Goal: Task Accomplishment & Management: Manage account settings

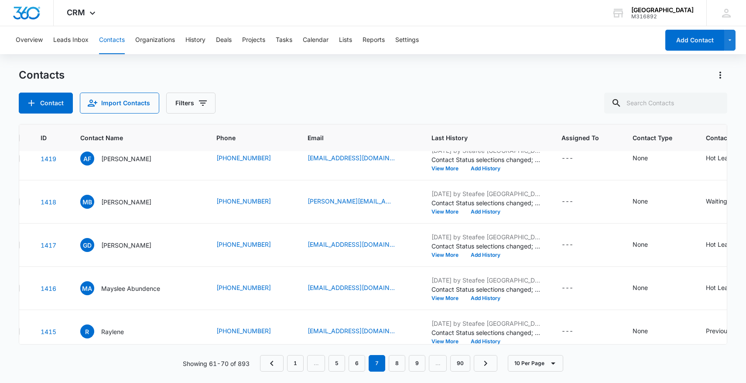
scroll to position [239, 23]
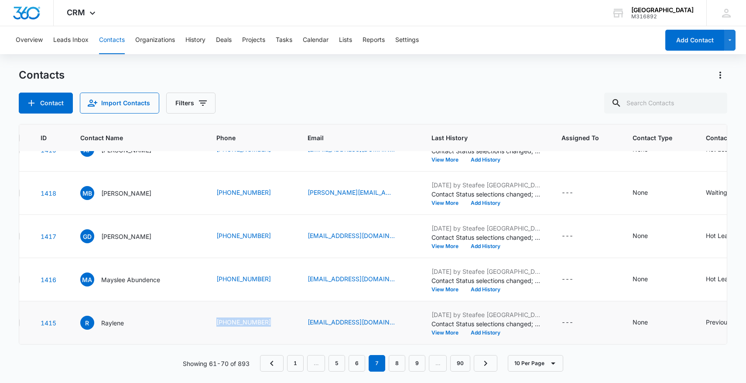
drag, startPoint x: 188, startPoint y: 318, endPoint x: 263, endPoint y: 319, distance: 74.6
click at [263, 319] on td "[PHONE_NUMBER]" at bounding box center [251, 322] width 91 height 43
copy link "[PHONE_NUMBER]"
drag, startPoint x: 190, startPoint y: 276, endPoint x: 255, endPoint y: 279, distance: 64.7
click at [255, 279] on td "[PHONE_NUMBER]" at bounding box center [251, 279] width 91 height 43
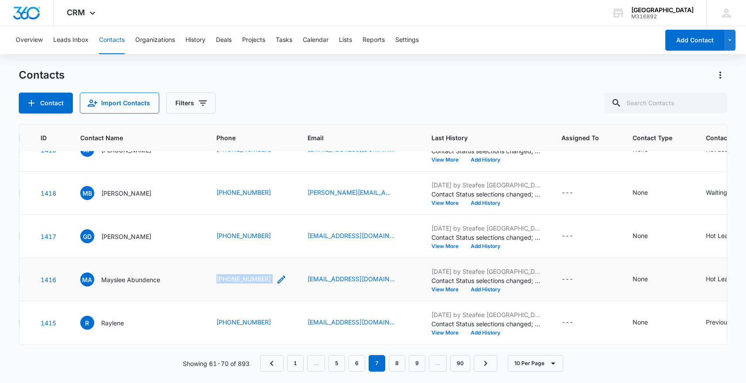
copy div "[PHONE_NUMBER]"
drag, startPoint x: 193, startPoint y: 237, endPoint x: 251, endPoint y: 238, distance: 58.5
click at [251, 238] on td "[PHONE_NUMBER]" at bounding box center [251, 236] width 91 height 43
copy div "[PHONE_NUMBER]"
drag, startPoint x: 184, startPoint y: 195, endPoint x: 262, endPoint y: 192, distance: 78.2
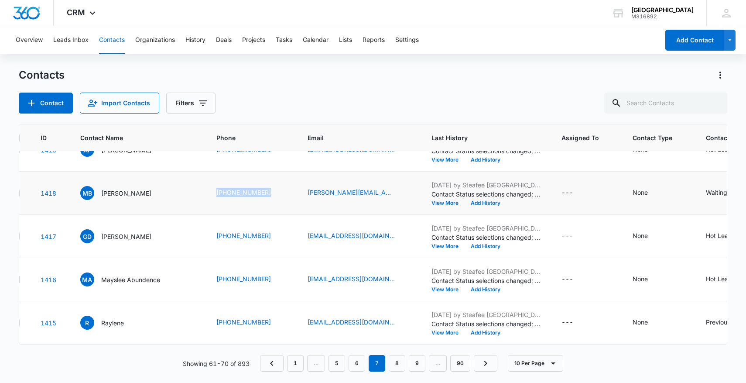
click at [263, 192] on tr "1418 MB [PERSON_NAME] [PHONE_NUMBER] [PERSON_NAME][EMAIL_ADDRESS][DOMAIN_NAME] …" at bounding box center [496, 193] width 999 height 43
copy tr "[PHONE_NUMBER]"
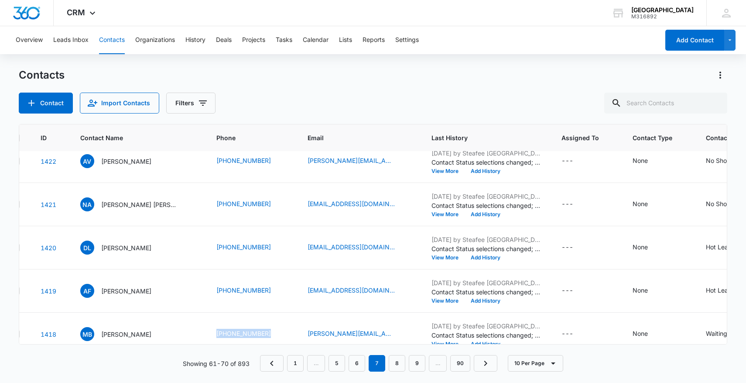
scroll to position [88, 23]
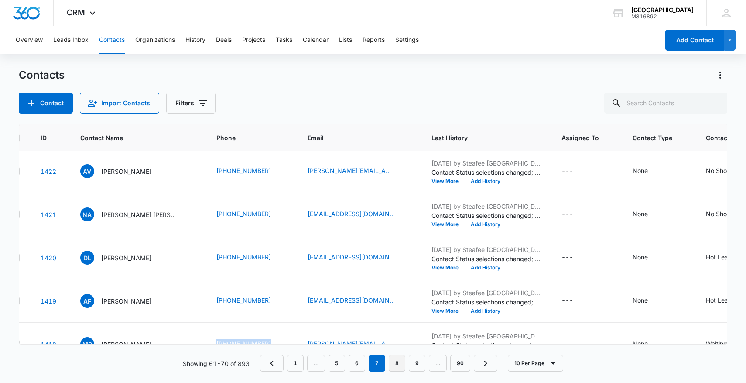
click at [400, 364] on link "8" at bounding box center [397, 363] width 17 height 17
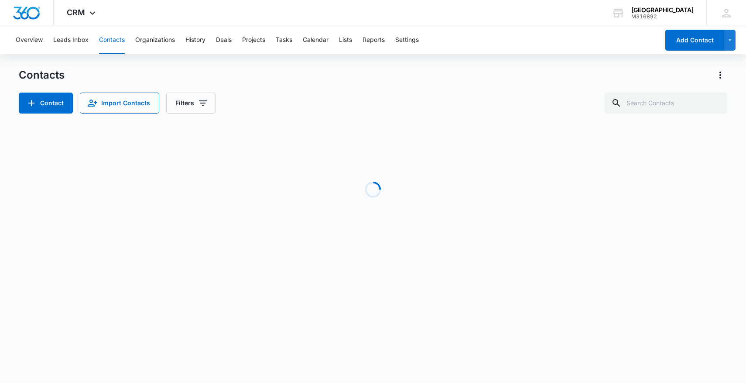
scroll to position [0, 23]
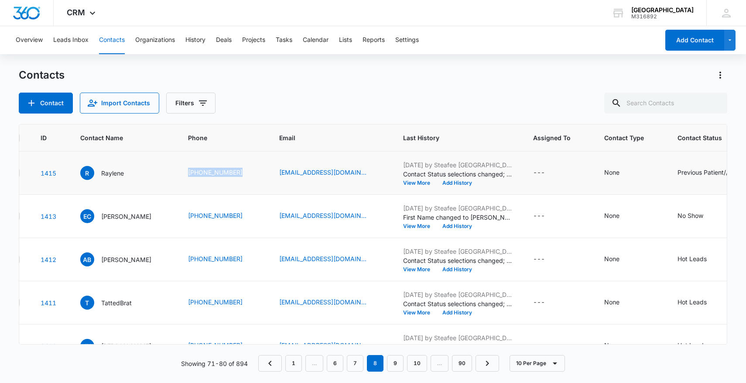
drag, startPoint x: 209, startPoint y: 177, endPoint x: 284, endPoint y: 178, distance: 75.5
click at [269, 178] on td "[PHONE_NUMBER]" at bounding box center [223, 172] width 91 height 43
copy link "[PHONE_NUMBER]"
click at [402, 366] on link "9" at bounding box center [395, 363] width 17 height 17
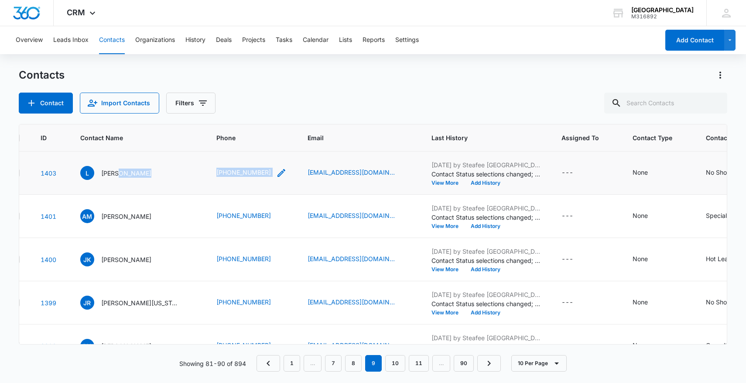
drag, startPoint x: 199, startPoint y: 175, endPoint x: 268, endPoint y: 174, distance: 68.5
click at [269, 174] on tr "1403 L [PERSON_NAME] [PHONE_NUMBER] [EMAIL_ADDRESS][DOMAIN_NAME] [DATE] by Stea…" at bounding box center [496, 172] width 999 height 43
copy tr "[PHONE_NUMBER]"
click at [201, 218] on td "AM [PERSON_NAME]" at bounding box center [138, 216] width 136 height 43
drag, startPoint x: 203, startPoint y: 259, endPoint x: 268, endPoint y: 264, distance: 64.7
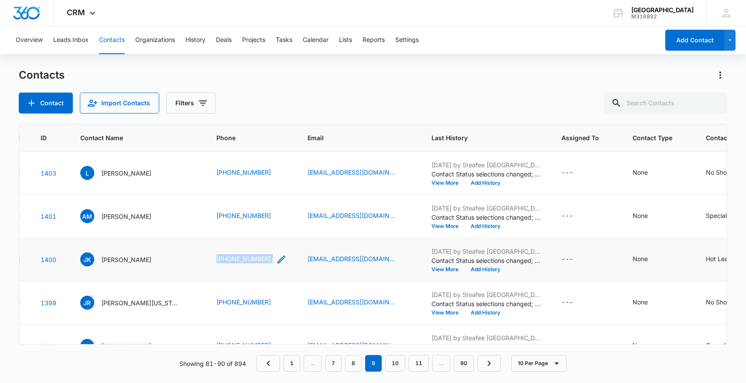
click at [268, 264] on td "[PHONE_NUMBER]" at bounding box center [251, 259] width 91 height 43
copy div "[PHONE_NUMBER]"
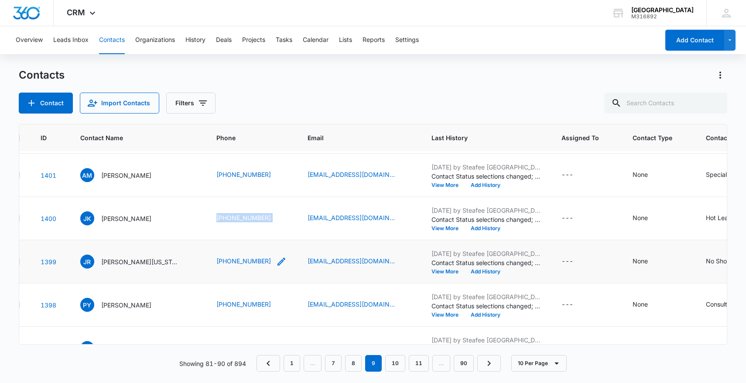
scroll to position [48, 23]
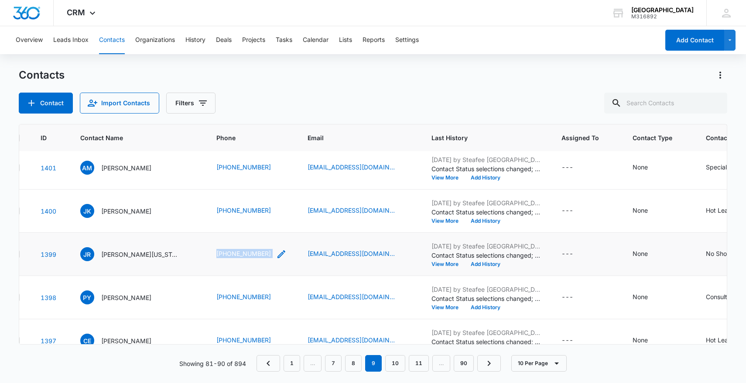
drag, startPoint x: 205, startPoint y: 252, endPoint x: 274, endPoint y: 255, distance: 69.1
click at [274, 255] on td "[PHONE_NUMBER]" at bounding box center [251, 254] width 91 height 43
copy div "[PHONE_NUMBER]"
drag, startPoint x: 200, startPoint y: 296, endPoint x: 268, endPoint y: 296, distance: 68.5
click at [268, 296] on tr "1398 [PERSON_NAME] [PHONE_NUMBER] [EMAIL_ADDRESS][DOMAIN_NAME] [DATE] by Steafe…" at bounding box center [496, 297] width 999 height 43
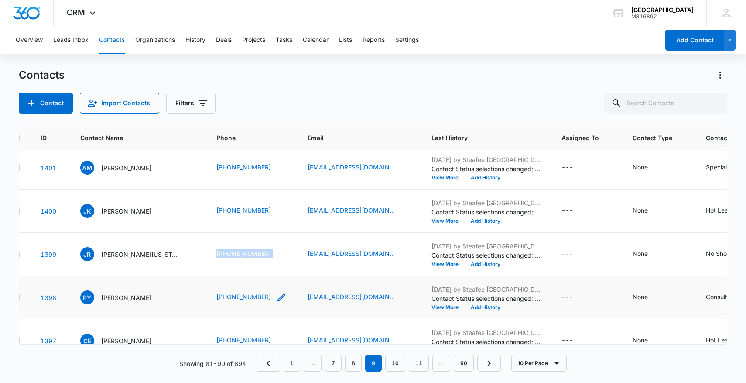
copy tr "[PHONE_NUMBER]"
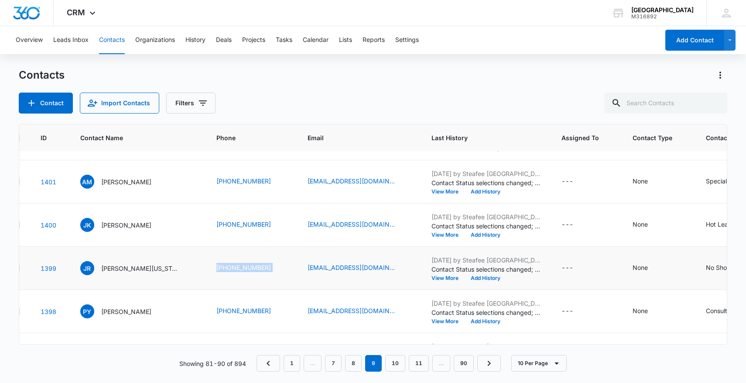
scroll to position [32, 23]
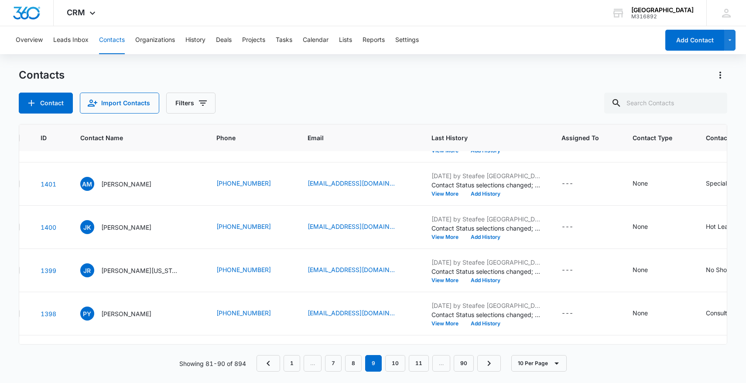
click at [395, 374] on div "Contacts Contact Import Contacts Filters ID Contact Name Phone Email Last Histo…" at bounding box center [373, 225] width 709 height 314
click at [401, 362] on link "10" at bounding box center [395, 363] width 20 height 17
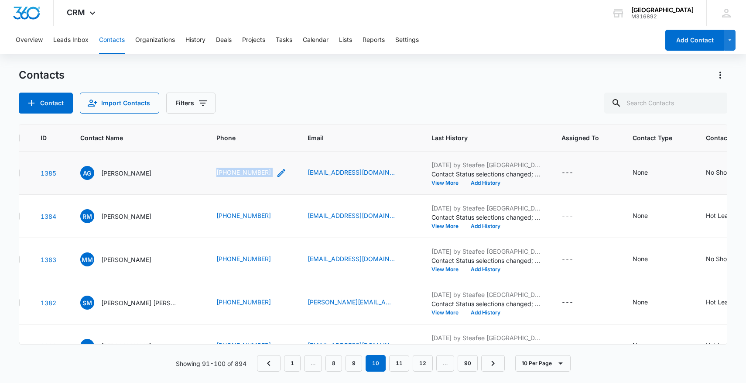
drag, startPoint x: 193, startPoint y: 175, endPoint x: 259, endPoint y: 170, distance: 65.7
click at [259, 171] on td "[PHONE_NUMBER]" at bounding box center [251, 172] width 91 height 43
copy div "[PHONE_NUMBER]"
drag, startPoint x: 182, startPoint y: 217, endPoint x: 263, endPoint y: 217, distance: 81.2
click at [264, 217] on tr "1384 RM [PERSON_NAME] [PHONE_NUMBER] [EMAIL_ADDRESS][DOMAIN_NAME] [DATE] by Ste…" at bounding box center [473, 216] width 953 height 43
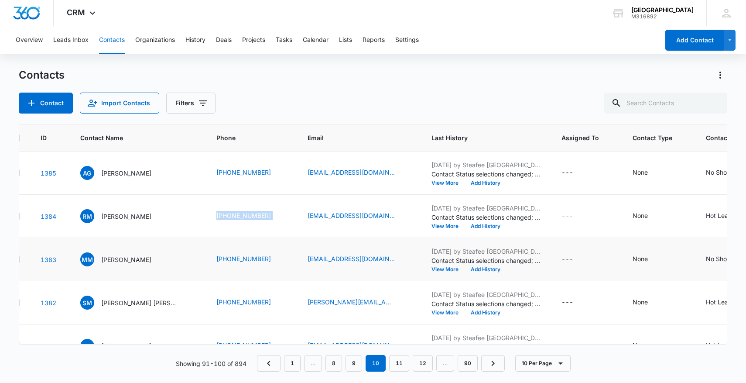
drag, startPoint x: 191, startPoint y: 259, endPoint x: 277, endPoint y: 258, distance: 85.6
click at [277, 258] on tr "1383 MM [PERSON_NAME] [PHONE_NUMBER] [EMAIL_ADDRESS][DOMAIN_NAME] [DATE] by Ste…" at bounding box center [473, 259] width 953 height 43
drag, startPoint x: 196, startPoint y: 303, endPoint x: 258, endPoint y: 306, distance: 62.1
click at [258, 306] on td "[PHONE_NUMBER]" at bounding box center [251, 302] width 91 height 43
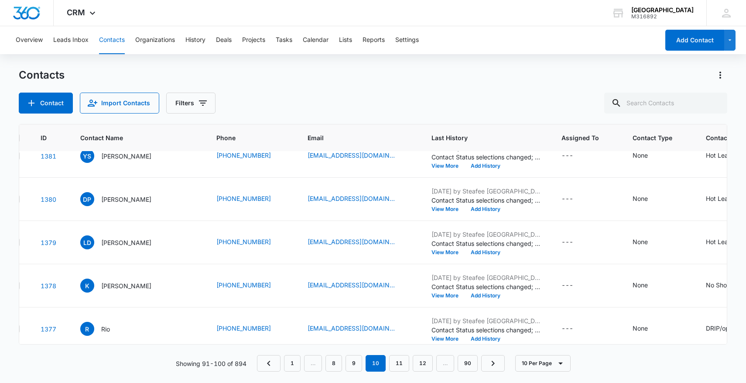
scroll to position [167, 23]
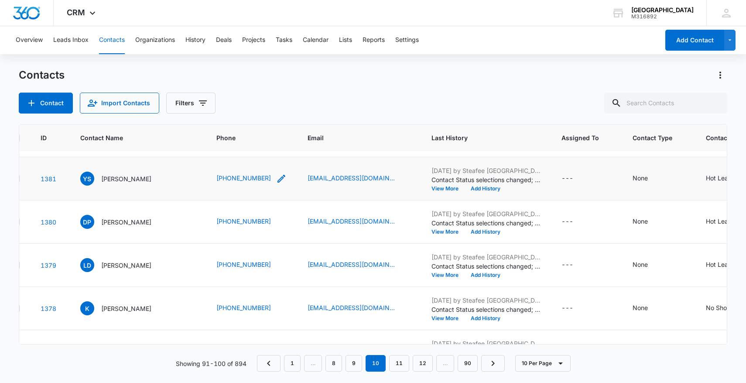
drag, startPoint x: 189, startPoint y: 182, endPoint x: 250, endPoint y: 183, distance: 61.1
click at [250, 183] on tr "1381 YS [PERSON_NAME] [PHONE_NUMBER] [EMAIL_ADDRESS][DOMAIN_NAME] [DATE] by Ste…" at bounding box center [473, 178] width 953 height 43
click at [242, 117] on div "Contacts Contact Import Contacts Filters ID Contact Name Phone Email Last Histo…" at bounding box center [373, 225] width 709 height 314
drag, startPoint x: 192, startPoint y: 176, endPoint x: 254, endPoint y: 177, distance: 62.0
click at [254, 177] on td "[PHONE_NUMBER]" at bounding box center [251, 178] width 91 height 43
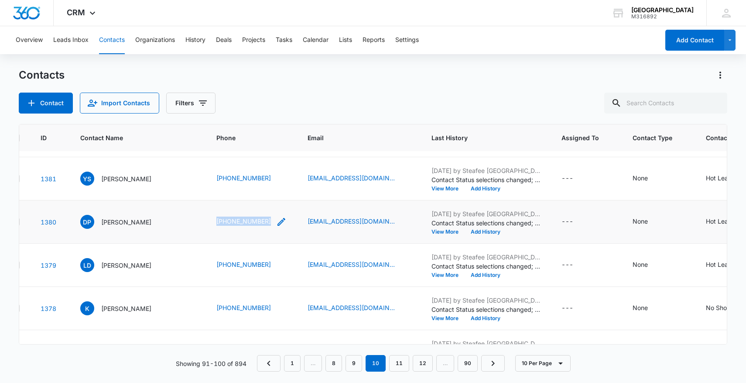
drag, startPoint x: 198, startPoint y: 220, endPoint x: 252, endPoint y: 223, distance: 54.2
click at [252, 223] on td "[PHONE_NUMBER]" at bounding box center [251, 221] width 91 height 43
drag, startPoint x: 186, startPoint y: 264, endPoint x: 254, endPoint y: 266, distance: 67.7
click at [254, 266] on tr "1379 LD [PERSON_NAME] [PHONE_NUMBER] [EMAIL_ADDRESS][DOMAIN_NAME] [DATE] by Ste…" at bounding box center [473, 265] width 953 height 43
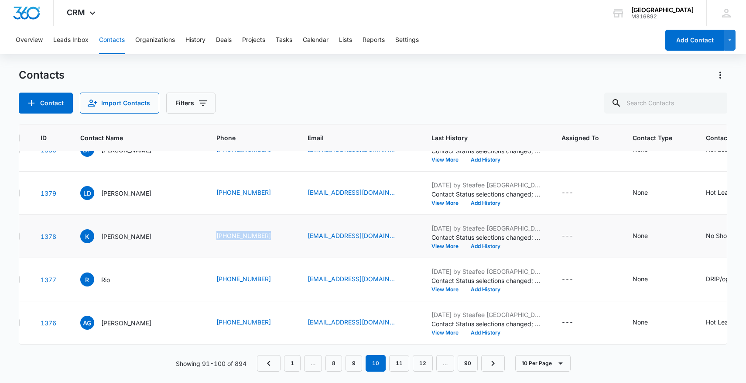
drag, startPoint x: 194, startPoint y: 238, endPoint x: 264, endPoint y: 241, distance: 69.5
click at [264, 242] on td "[PHONE_NUMBER]" at bounding box center [251, 236] width 91 height 43
drag, startPoint x: 197, startPoint y: 321, endPoint x: 268, endPoint y: 324, distance: 71.2
click at [269, 324] on td "[PHONE_NUMBER]" at bounding box center [251, 322] width 91 height 43
click at [398, 364] on link "11" at bounding box center [399, 363] width 20 height 17
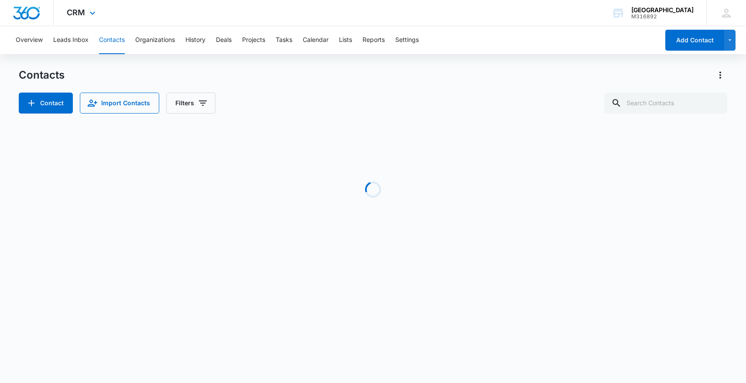
scroll to position [0, 23]
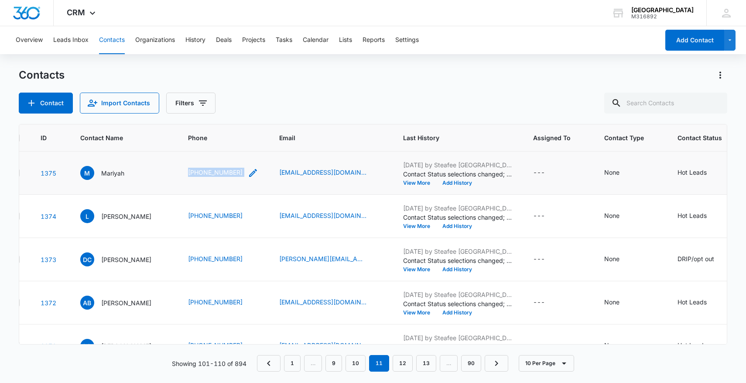
drag, startPoint x: 203, startPoint y: 177, endPoint x: 278, endPoint y: 175, distance: 75.1
click at [278, 175] on tr "1375 M Mariyah [PHONE_NUMBER] [EMAIL_ADDRESS][DOMAIN_NAME] [DATE] by Steafee Ad…" at bounding box center [466, 172] width 939 height 43
drag, startPoint x: 199, startPoint y: 218, endPoint x: 272, endPoint y: 218, distance: 72.9
click at [272, 218] on tr "1374 L Liz [PHONE_NUMBER] [EMAIL_ADDRESS][DOMAIN_NAME] [DATE] by Steafee [GEOGR…" at bounding box center [466, 216] width 939 height 43
drag, startPoint x: 212, startPoint y: 263, endPoint x: 281, endPoint y: 262, distance: 69.0
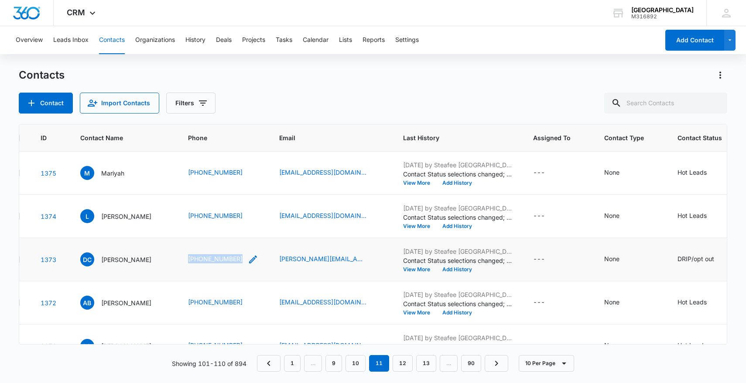
click at [269, 263] on td "[PHONE_NUMBER]" at bounding box center [223, 259] width 91 height 43
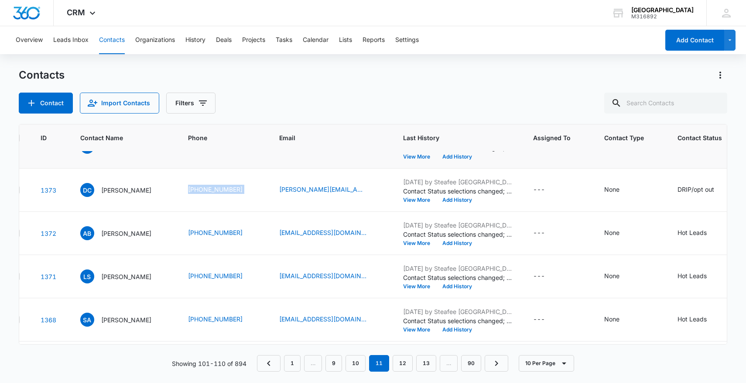
scroll to position [113, 23]
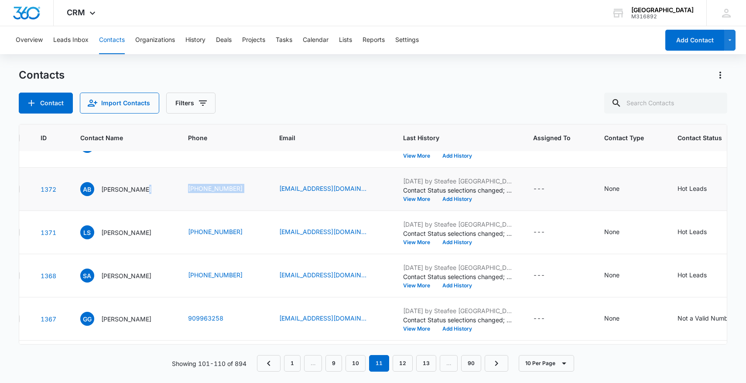
drag, startPoint x: 205, startPoint y: 190, endPoint x: 292, endPoint y: 190, distance: 87.7
click at [292, 190] on tr "1372 AB [PERSON_NAME] [PHONE_NUMBER] [EMAIL_ADDRESS][DOMAIN_NAME] [DATE] by Ste…" at bounding box center [466, 189] width 939 height 43
drag, startPoint x: 206, startPoint y: 234, endPoint x: 236, endPoint y: 234, distance: 30.6
click at [215, 234] on td "[PHONE_NUMBER]" at bounding box center [223, 232] width 91 height 43
click at [243, 235] on link "[PHONE_NUMBER]" at bounding box center [215, 231] width 55 height 9
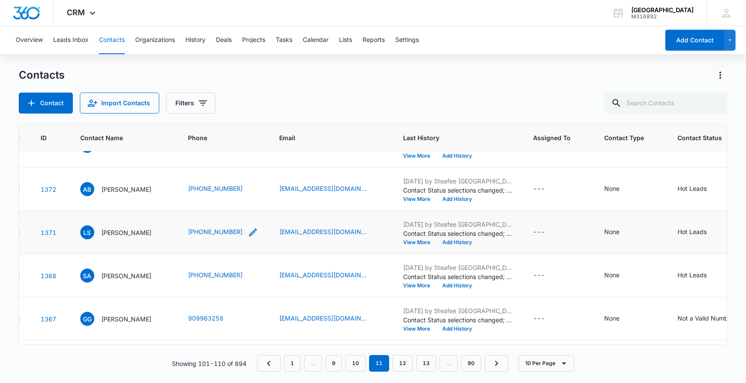
drag, startPoint x: 198, startPoint y: 235, endPoint x: 281, endPoint y: 232, distance: 83.4
click at [282, 234] on tr "1371 LS [PERSON_NAME] [PHONE_NUMBER] [EMAIL_ADDRESS][DOMAIN_NAME] [DATE] by Ste…" at bounding box center [466, 232] width 939 height 43
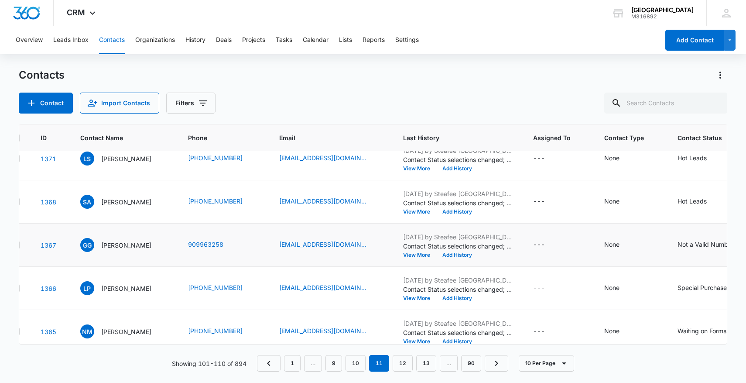
scroll to position [205, 23]
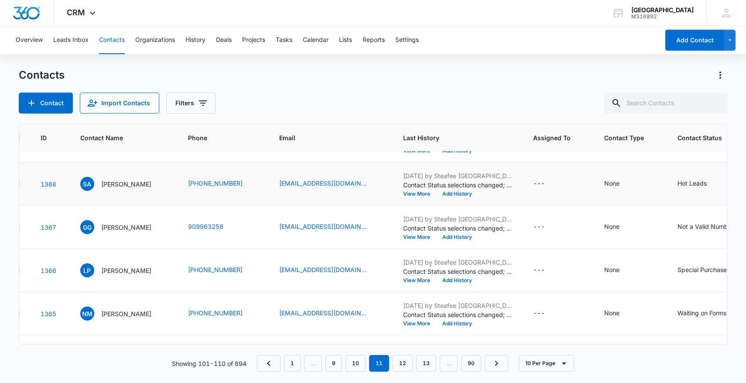
drag, startPoint x: 208, startPoint y: 191, endPoint x: 265, endPoint y: 192, distance: 57.2
click at [265, 192] on td "[PHONE_NUMBER]" at bounding box center [223, 183] width 91 height 43
drag, startPoint x: 200, startPoint y: 181, endPoint x: 275, endPoint y: 179, distance: 74.6
click at [275, 179] on tr "1368 SA [PERSON_NAME] [PHONE_NUMBER] [EMAIL_ADDRESS][DOMAIN_NAME] [DATE] by Ste…" at bounding box center [466, 183] width 939 height 43
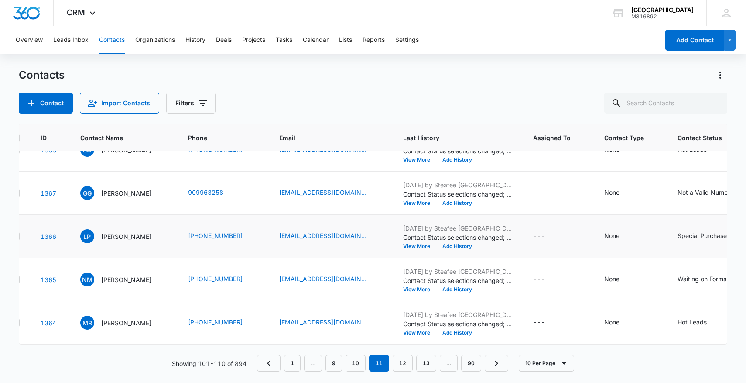
click at [178, 234] on td "LP [PERSON_NAME]" at bounding box center [124, 236] width 108 height 43
drag, startPoint x: 207, startPoint y: 278, endPoint x: 276, endPoint y: 281, distance: 69.1
click at [269, 281] on td "[PHONE_NUMBER]" at bounding box center [223, 279] width 91 height 43
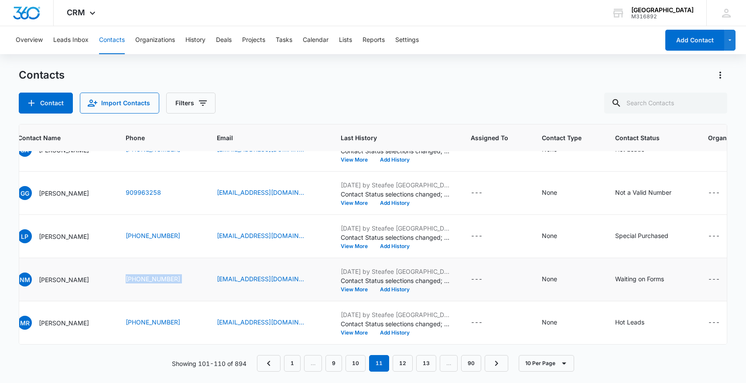
scroll to position [239, 139]
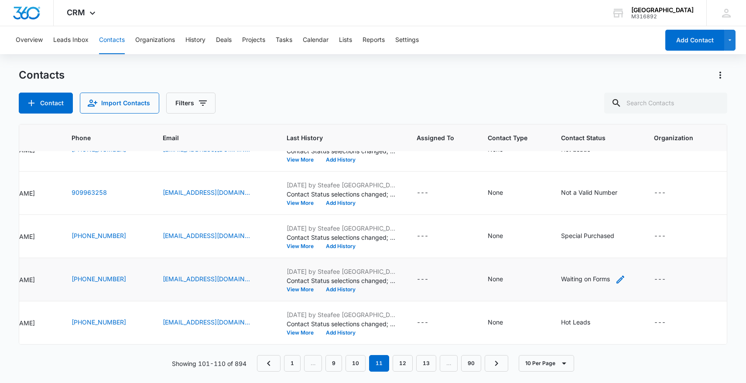
click at [626, 278] on icon "Contact Status - Waiting on Forms - Select to Edit Field" at bounding box center [620, 279] width 10 height 10
click at [629, 223] on icon "Remove Waiting on Forms" at bounding box center [632, 223] width 6 height 7
click at [628, 223] on div at bounding box center [636, 223] width 17 height 20
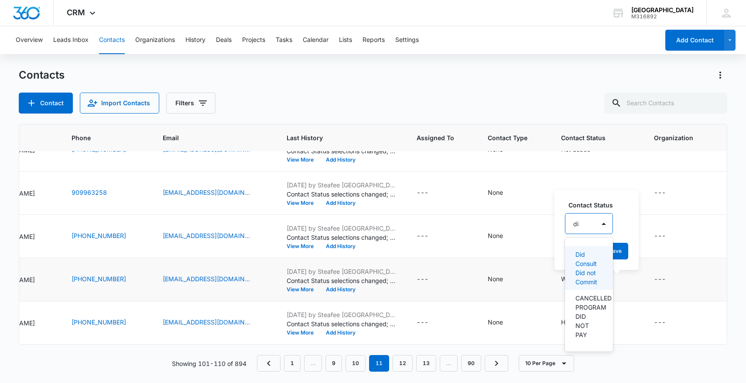
type input "did"
click at [592, 270] on p "Did Consult Did not Commit" at bounding box center [589, 268] width 26 height 37
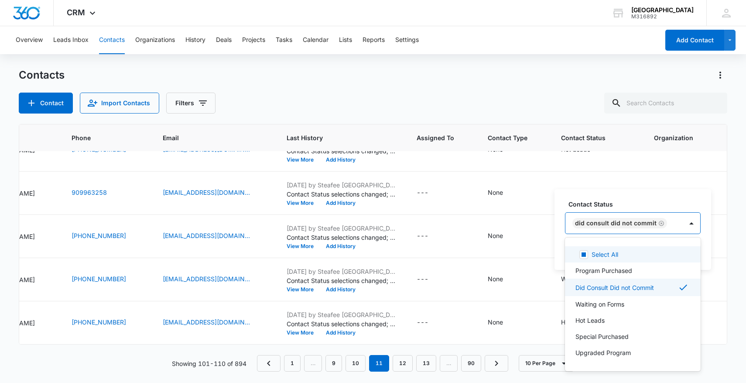
click at [679, 224] on div "Did Consult Did not Commit" at bounding box center [624, 223] width 117 height 21
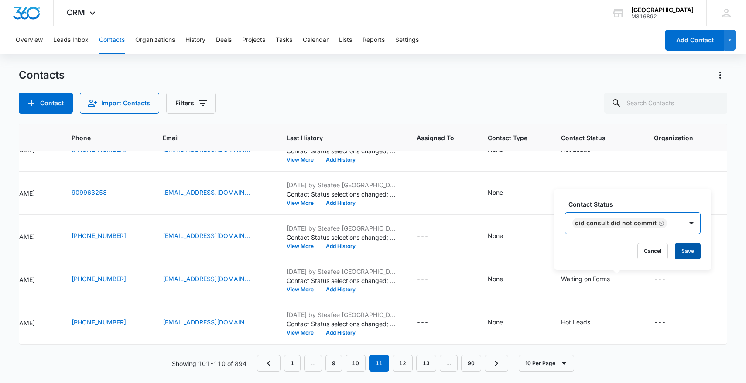
click at [680, 251] on button "Save" at bounding box center [688, 251] width 26 height 17
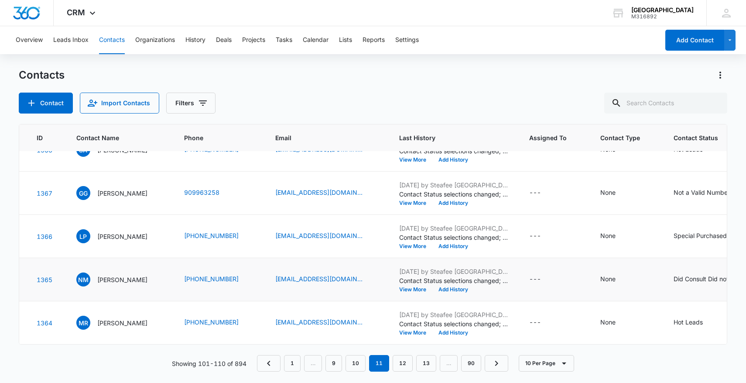
scroll to position [239, 37]
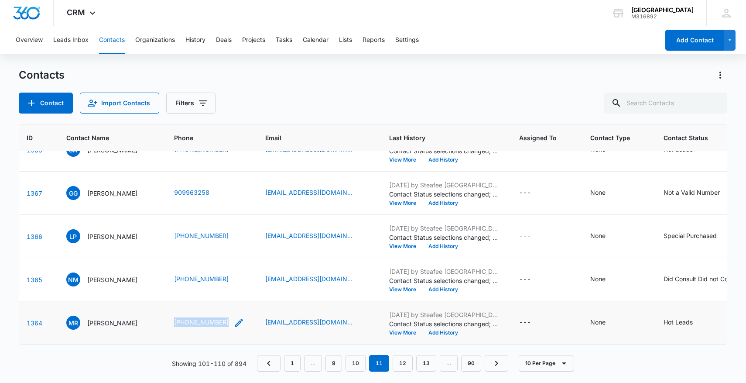
drag, startPoint x: 193, startPoint y: 327, endPoint x: 268, endPoint y: 325, distance: 74.7
click at [255, 326] on td "[PHONE_NUMBER]" at bounding box center [209, 322] width 91 height 43
click at [708, 325] on icon "Contact Status - Hot Leads - Select to Edit Field" at bounding box center [704, 323] width 8 height 8
click at [631, 315] on icon "Remove Hot Leads" at bounding box center [632, 316] width 6 height 7
click at [631, 315] on div "option , selected. Select is focused ,type to refine list, press Down to open t…" at bounding box center [631, 315] width 80 height 21
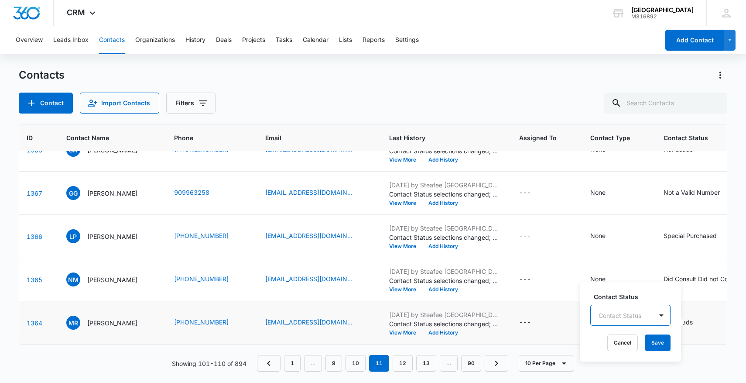
scroll to position [80, 0]
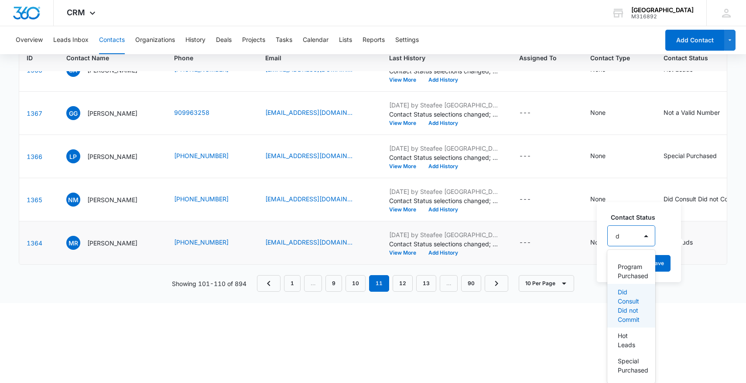
type input "dr"
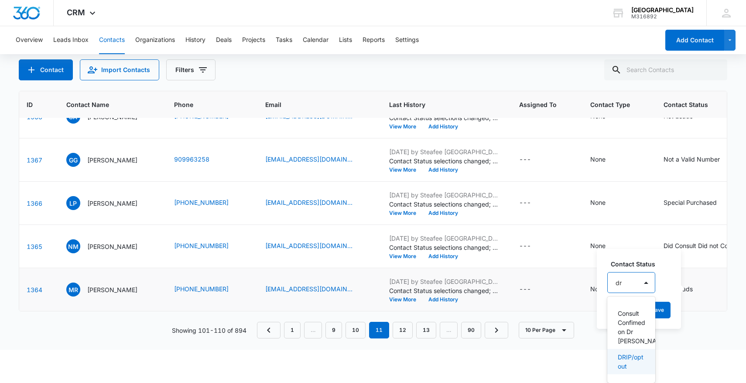
click at [638, 364] on p "DRIP/opt out" at bounding box center [630, 361] width 25 height 18
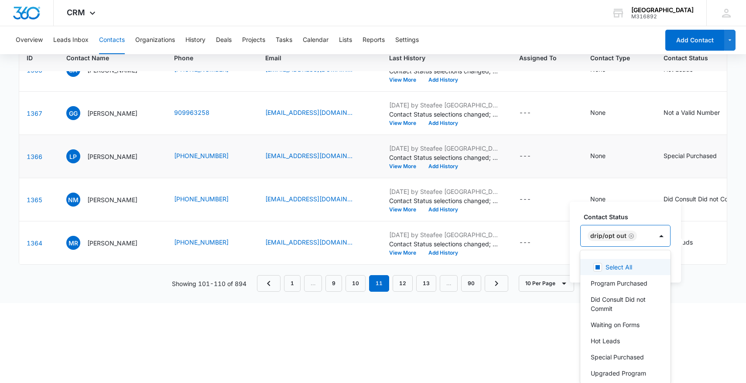
scroll to position [0, 0]
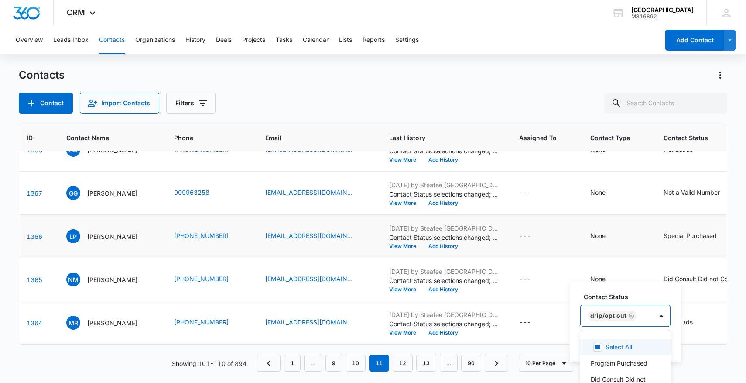
click at [647, 239] on tbody "1375 M Mariyah [PHONE_NUMBER] [EMAIL_ADDRESS][DOMAIN_NAME] [DATE] by Steafee Ad…" at bounding box center [464, 128] width 962 height 432
click at [668, 345] on button "Save" at bounding box center [658, 343] width 26 height 17
click at [404, 368] on link "12" at bounding box center [403, 363] width 20 height 17
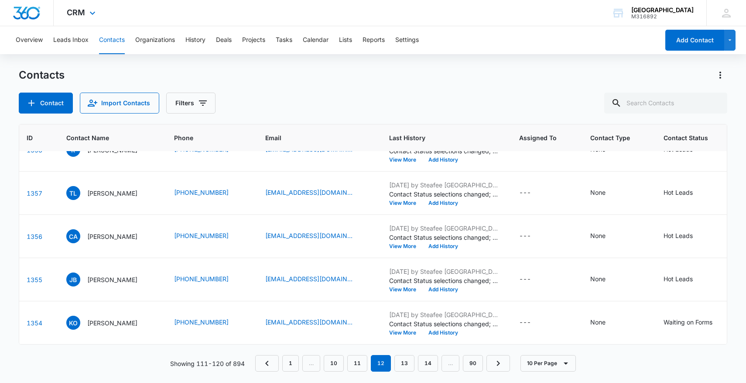
scroll to position [0, 37]
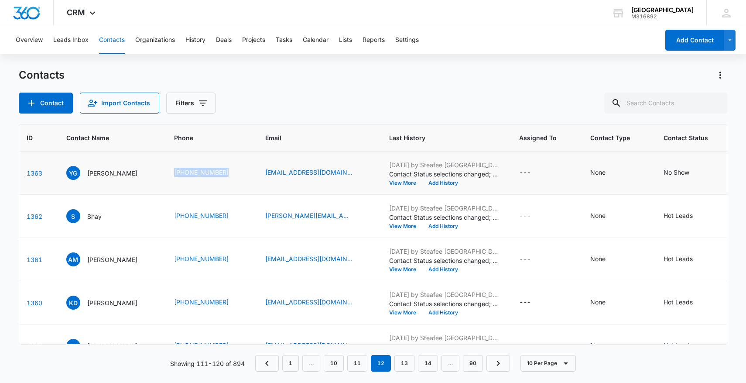
drag, startPoint x: 191, startPoint y: 172, endPoint x: 261, endPoint y: 178, distance: 70.5
click at [255, 178] on td "[PHONE_NUMBER]" at bounding box center [209, 172] width 91 height 43
drag, startPoint x: 176, startPoint y: 211, endPoint x: 250, endPoint y: 216, distance: 73.5
click at [250, 216] on tr "1362 S Shay [PHONE_NUMBER] [PERSON_NAME][EMAIL_ADDRESS][DOMAIN_NAME] [DATE] by …" at bounding box center [449, 216] width 932 height 43
drag, startPoint x: 188, startPoint y: 263, endPoint x: 278, endPoint y: 254, distance: 90.0
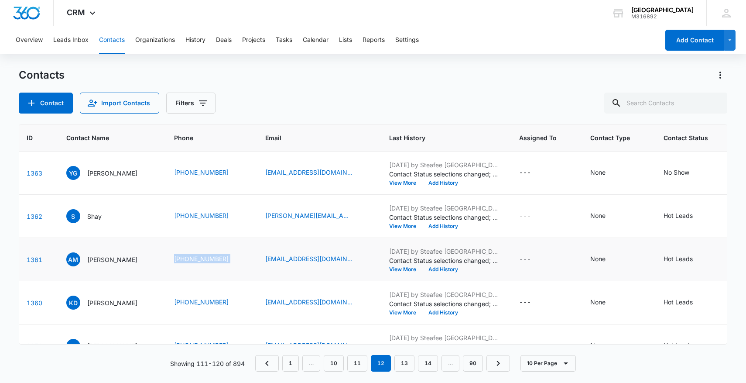
click at [279, 254] on tr "1361 AM [PERSON_NAME] [PHONE_NUMBER] [EMAIL_ADDRESS][DOMAIN_NAME] [DATE] by Ste…" at bounding box center [449, 259] width 932 height 43
drag, startPoint x: 186, startPoint y: 301, endPoint x: 251, endPoint y: 298, distance: 64.3
click at [251, 298] on td "[PHONE_NUMBER]" at bounding box center [209, 302] width 91 height 43
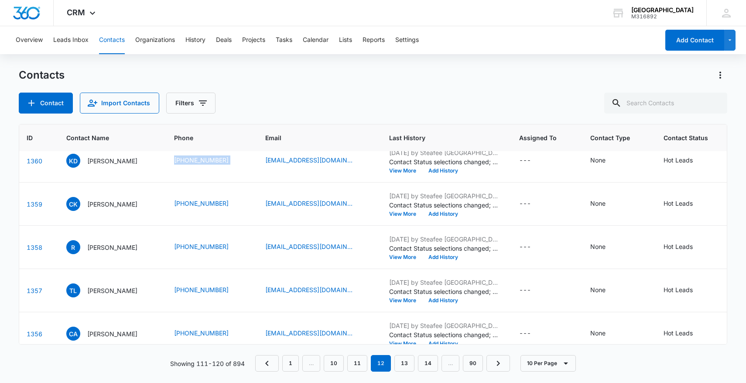
scroll to position [142, 37]
drag, startPoint x: 189, startPoint y: 207, endPoint x: 260, endPoint y: 209, distance: 70.7
click at [255, 209] on td "[PHONE_NUMBER]" at bounding box center [209, 203] width 91 height 43
drag, startPoint x: 189, startPoint y: 244, endPoint x: 269, endPoint y: 244, distance: 80.7
click at [255, 245] on td "[PHONE_NUMBER]" at bounding box center [209, 246] width 91 height 43
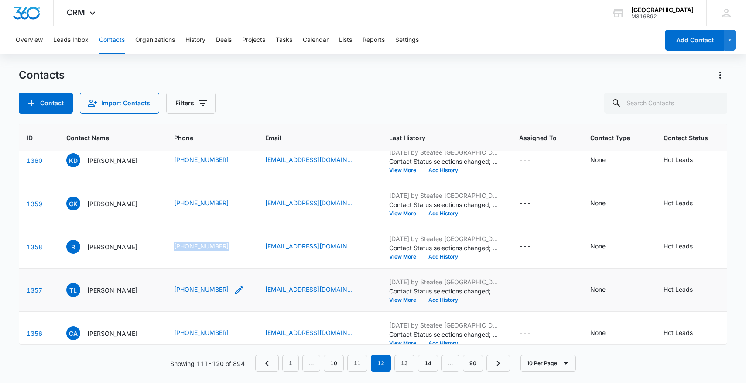
drag, startPoint x: 185, startPoint y: 291, endPoint x: 254, endPoint y: 292, distance: 69.4
click at [254, 292] on tr "1357 TL [PERSON_NAME] [PHONE_NUMBER] [EMAIL_ADDRESS][DOMAIN_NAME] [DATE] by Ste…" at bounding box center [449, 289] width 932 height 43
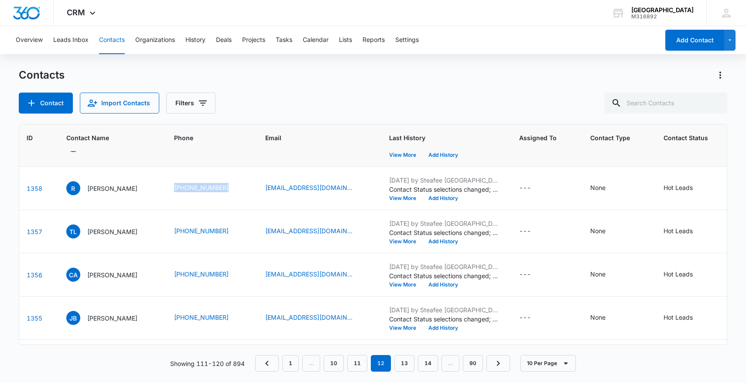
scroll to position [239, 37]
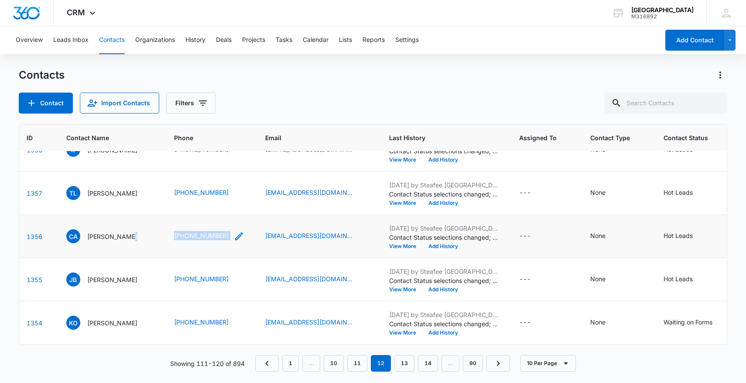
drag, startPoint x: 185, startPoint y: 240, endPoint x: 258, endPoint y: 234, distance: 73.5
click at [259, 235] on tr "1356 CA [PERSON_NAME] [PHONE_NUMBER] [EMAIL_ADDRESS][DOMAIN_NAME] [DATE] by Ste…" at bounding box center [449, 236] width 932 height 43
drag, startPoint x: 179, startPoint y: 278, endPoint x: 252, endPoint y: 281, distance: 73.0
click at [253, 282] on tr "1355 [PERSON_NAME] [PERSON_NAME] B [PHONE_NUMBER] [EMAIL_ADDRESS][DOMAIN_NAME] …" at bounding box center [449, 279] width 932 height 43
drag, startPoint x: 168, startPoint y: 313, endPoint x: 260, endPoint y: 317, distance: 92.2
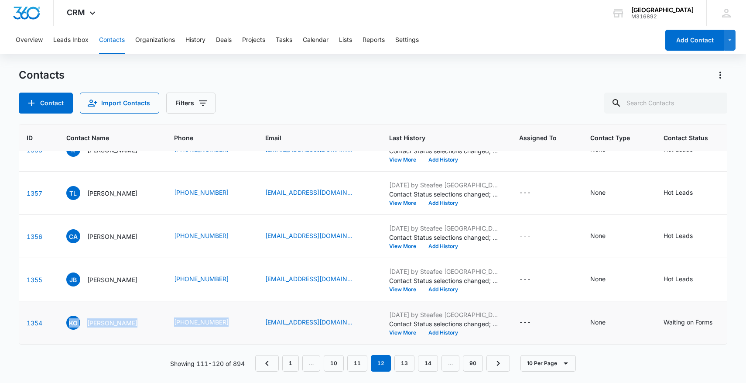
click at [262, 317] on tr "1354 KO [PERSON_NAME] [PHONE_NUMBER] [EMAIL_ADDRESS][DOMAIN_NAME] [DATE] by Ste…" at bounding box center [449, 322] width 932 height 43
click at [164, 320] on td "KO [PERSON_NAME]" at bounding box center [110, 322] width 108 height 43
drag, startPoint x: 189, startPoint y: 322, endPoint x: 252, endPoint y: 322, distance: 63.3
click at [252, 322] on td "[PHONE_NUMBER]" at bounding box center [209, 322] width 91 height 43
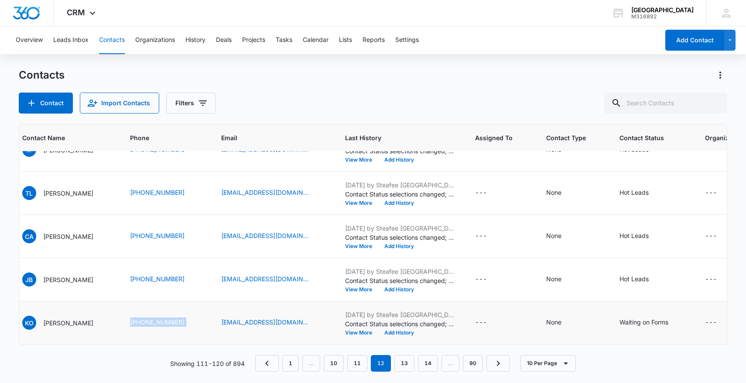
scroll to position [239, 86]
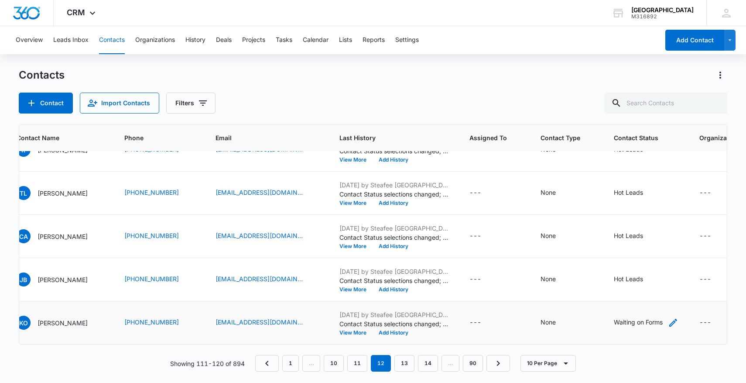
click at [679, 322] on icon "Contact Status - Waiting on Forms - Select to Edit Field" at bounding box center [673, 322] width 10 height 10
click at [671, 266] on icon "Remove Waiting on Forms" at bounding box center [672, 266] width 6 height 7
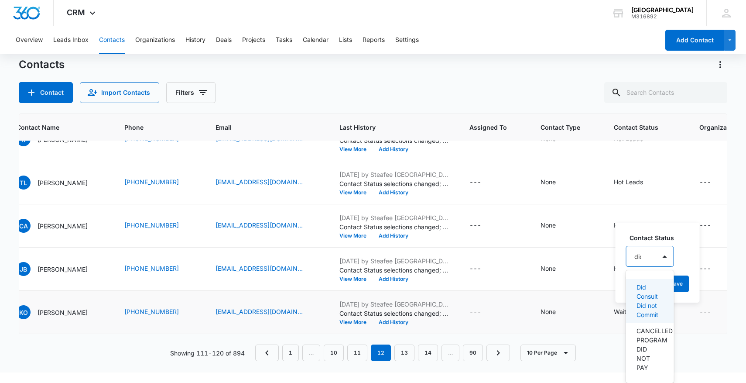
scroll to position [3, 0]
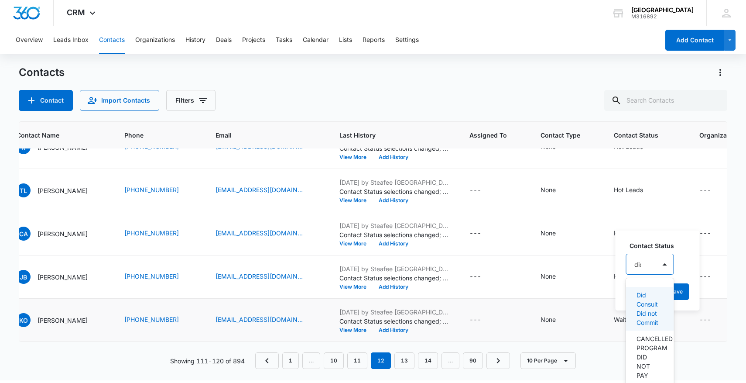
type input "did"
click at [649, 309] on p "Did Consult Did not Commit" at bounding box center [650, 308] width 27 height 37
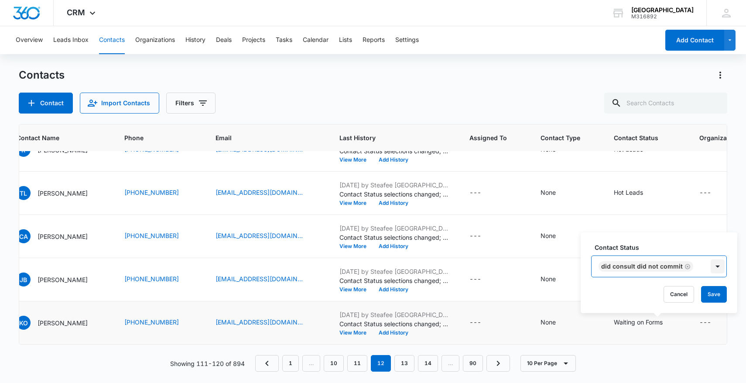
scroll to position [0, 0]
click at [709, 259] on div at bounding box center [717, 266] width 17 height 21
click at [711, 282] on div "Contact Status option Did Consult Did not Commit, selected. Did Consult Did not…" at bounding box center [659, 272] width 157 height 81
click at [710, 292] on button "Save" at bounding box center [714, 294] width 26 height 17
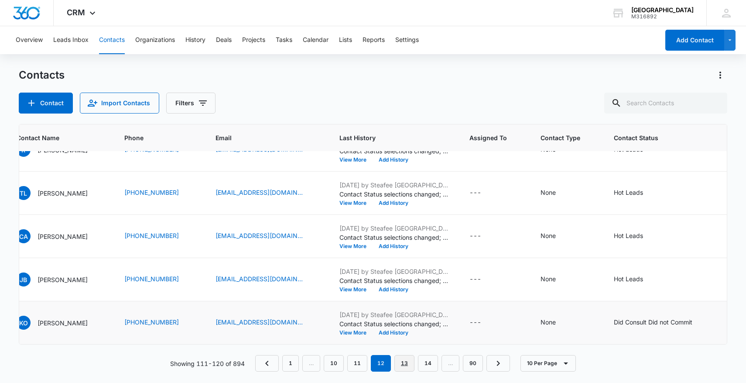
click at [407, 366] on link "13" at bounding box center [405, 363] width 20 height 17
